Goal: Task Accomplishment & Management: Manage account settings

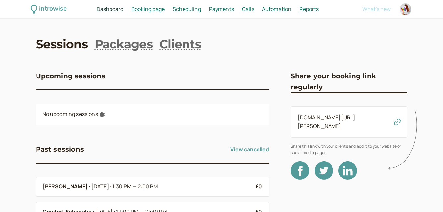
click at [181, 10] on span "Scheduling" at bounding box center [187, 8] width 29 height 7
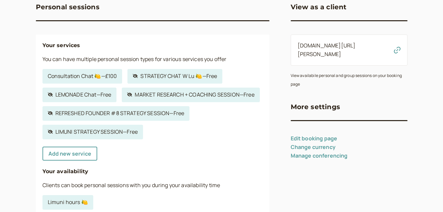
scroll to position [71, 0]
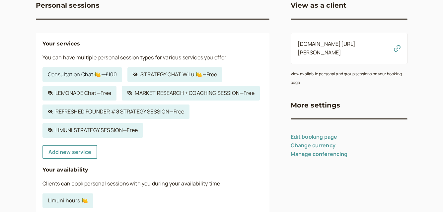
click at [98, 76] on link "Consultation Chat 🍋 — £100" at bounding box center [82, 74] width 80 height 15
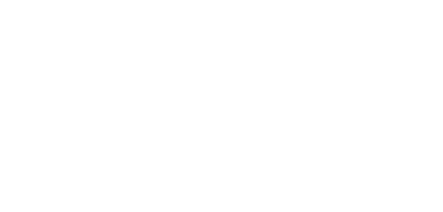
select select "30"
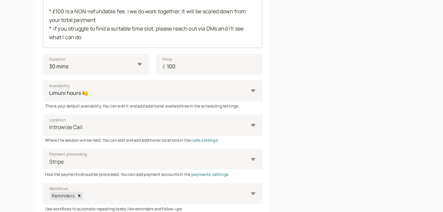
scroll to position [420, 0]
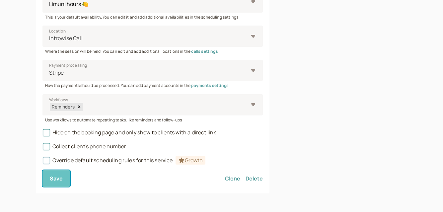
click at [63, 176] on button "Save" at bounding box center [56, 178] width 28 height 17
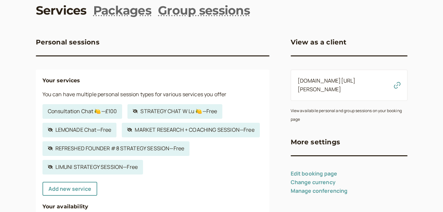
scroll to position [47, 0]
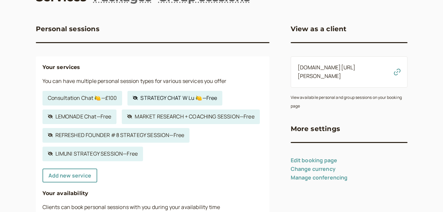
click at [167, 98] on link "Hidden service STRATEGY CHAT W Lu 🍋 — Free" at bounding box center [174, 98] width 95 height 15
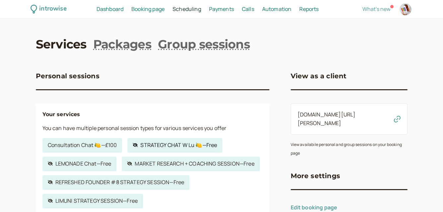
select select "30"
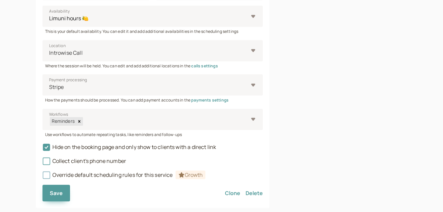
scroll to position [351, 0]
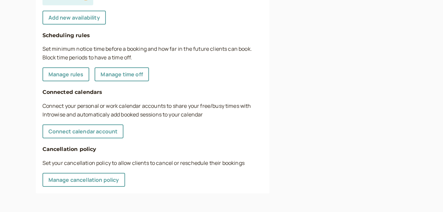
scroll to position [47, 0]
